Goal: Transaction & Acquisition: Obtain resource

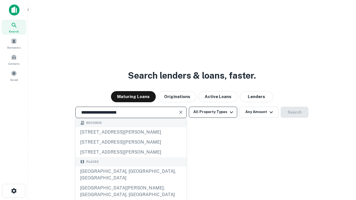
type input "**********"
click at [213, 112] on button "All Property Types" at bounding box center [213, 112] width 48 height 11
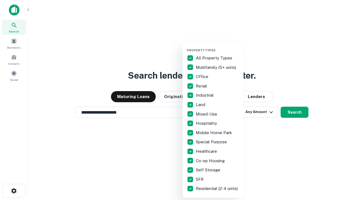
click at [217, 47] on button "button" at bounding box center [217, 47] width 61 height 0
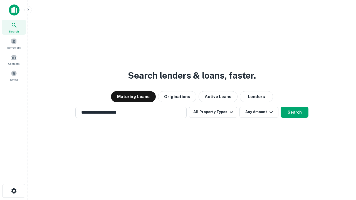
scroll to position [9, 0]
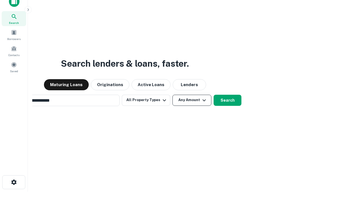
click at [172, 95] on button "Any Amount" at bounding box center [191, 100] width 39 height 11
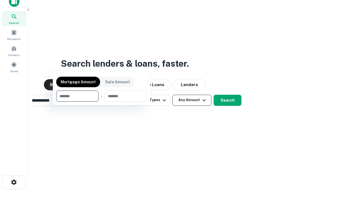
scroll to position [9, 0]
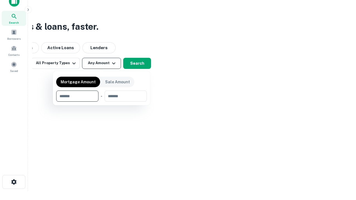
type input "*******"
click at [102, 102] on button "button" at bounding box center [101, 102] width 91 height 0
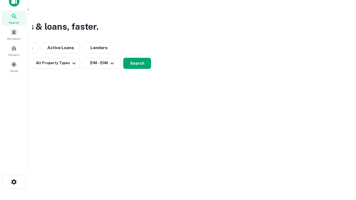
scroll to position [3, 103]
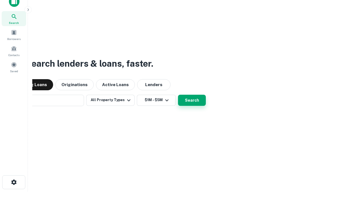
click at [178, 95] on button "Search" at bounding box center [192, 100] width 28 height 11
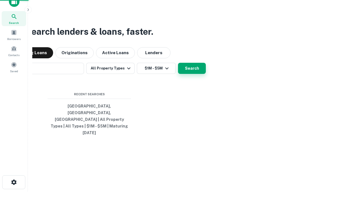
scroll to position [15, 157]
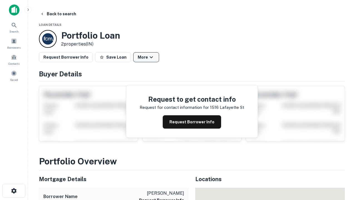
click at [146, 57] on button "More" at bounding box center [146, 57] width 26 height 10
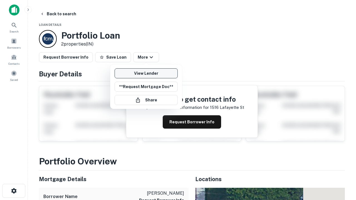
click at [146, 73] on link "View Lender" at bounding box center [146, 73] width 63 height 10
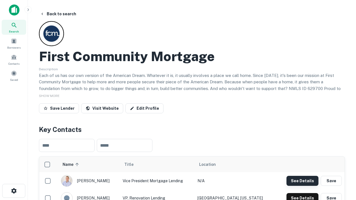
click at [302, 181] on button "See Details" at bounding box center [302, 181] width 32 height 10
